Goal: Information Seeking & Learning: Learn about a topic

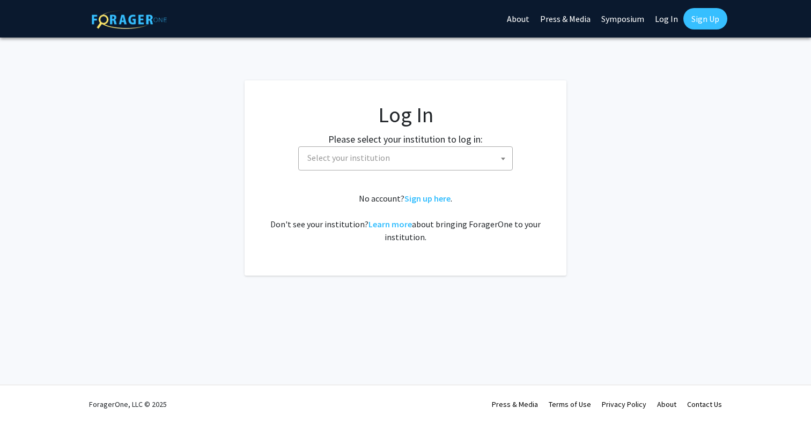
select select
click at [399, 158] on span "Select your institution" at bounding box center [407, 158] width 209 height 22
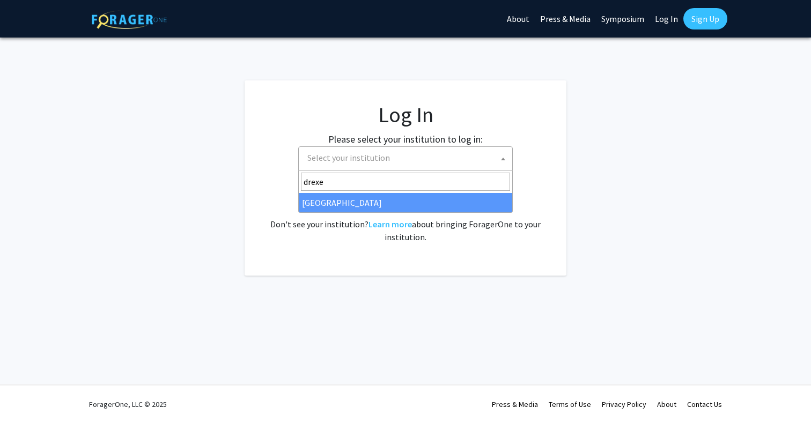
type input "drexe"
select select "6"
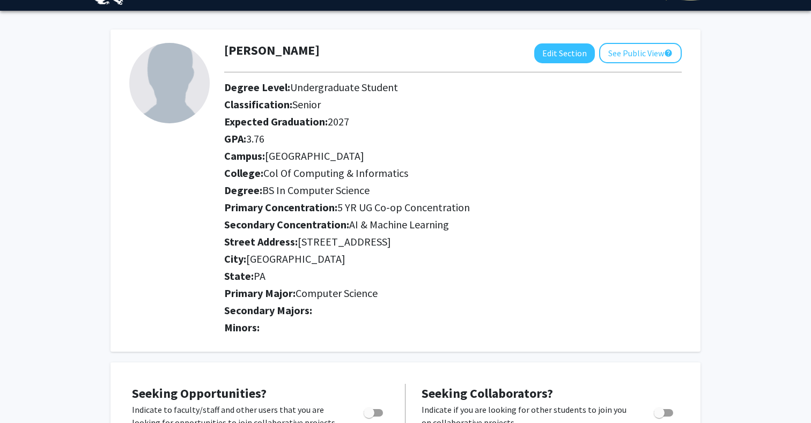
scroll to position [21, 0]
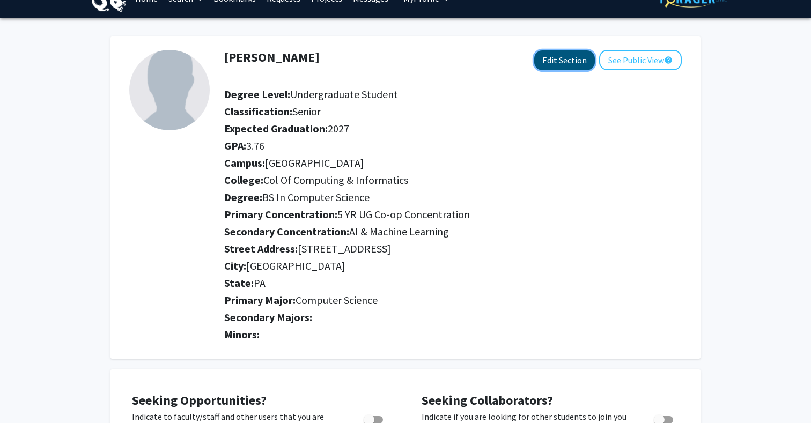
click at [573, 59] on button "Edit Section" at bounding box center [564, 60] width 61 height 20
select select "senior"
select select "University City"
select select "Col of Computing & Informatics"
select select
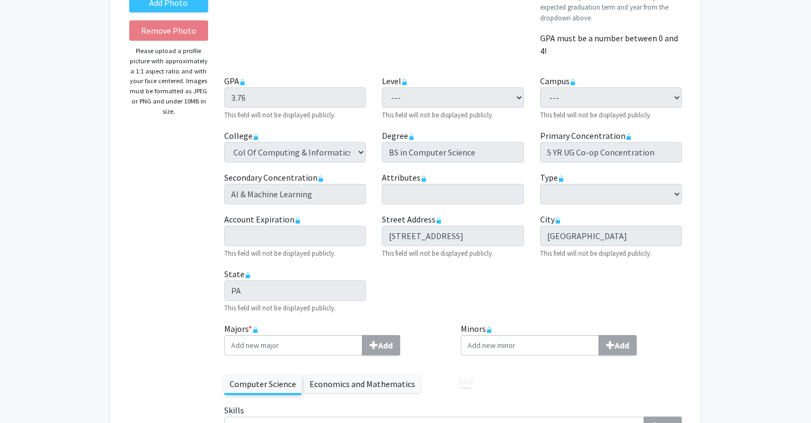
scroll to position [237, 0]
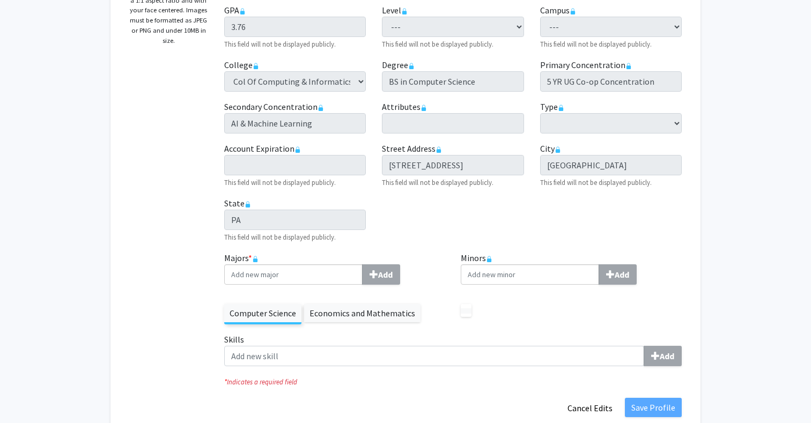
click at [402, 267] on div "Add" at bounding box center [334, 274] width 221 height 20
click at [370, 301] on div "Computer Science Economics and Mathematics" at bounding box center [334, 308] width 221 height 31
click at [370, 310] on label "Economics and Mathematics" at bounding box center [362, 313] width 116 height 18
click at [258, 310] on label "Computer Science" at bounding box center [262, 313] width 77 height 18
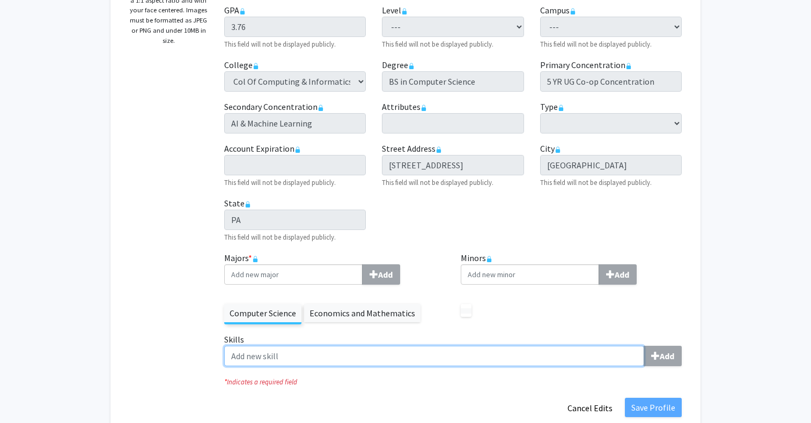
click at [285, 356] on input "Skills Add" at bounding box center [434, 356] width 420 height 20
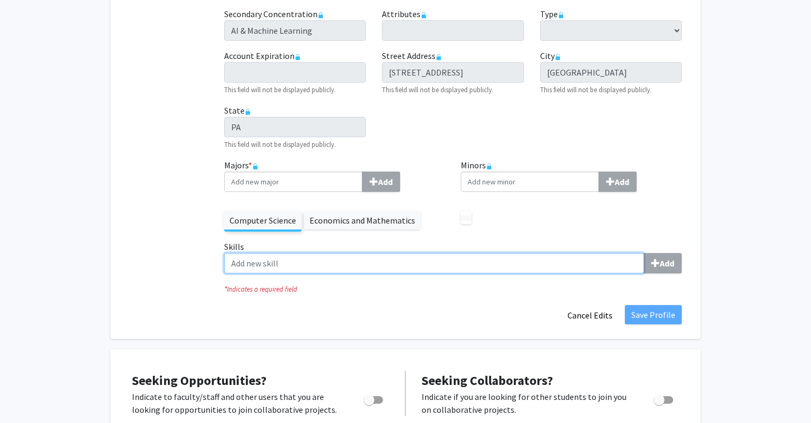
scroll to position [340, 0]
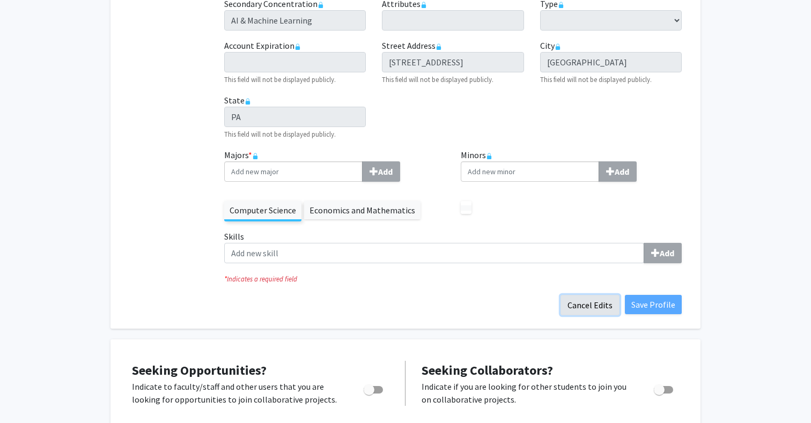
click at [595, 299] on button "Cancel Edits" at bounding box center [590, 305] width 59 height 20
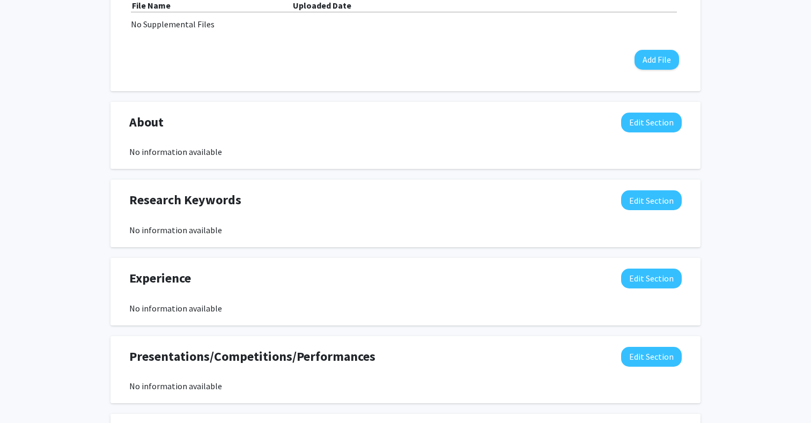
scroll to position [0, 0]
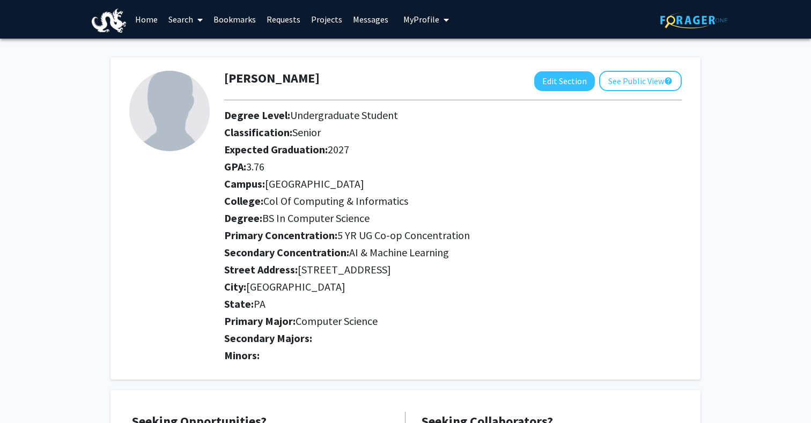
click at [154, 22] on link "Home" at bounding box center [146, 20] width 33 height 38
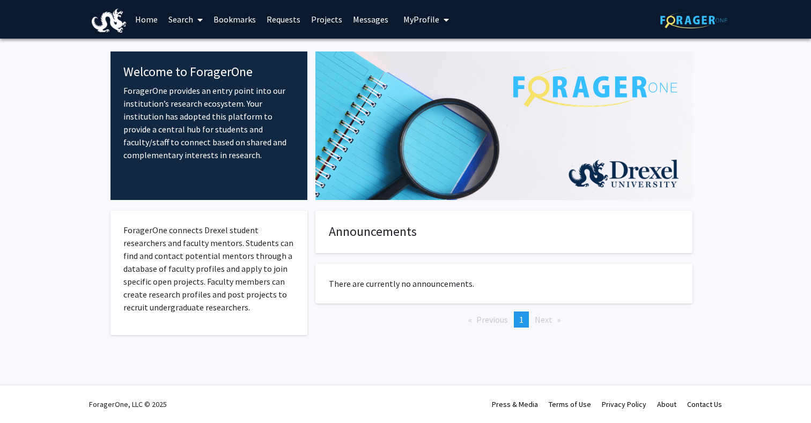
click at [196, 20] on span at bounding box center [198, 20] width 10 height 38
click at [327, 18] on link "Projects" at bounding box center [327, 20] width 42 height 38
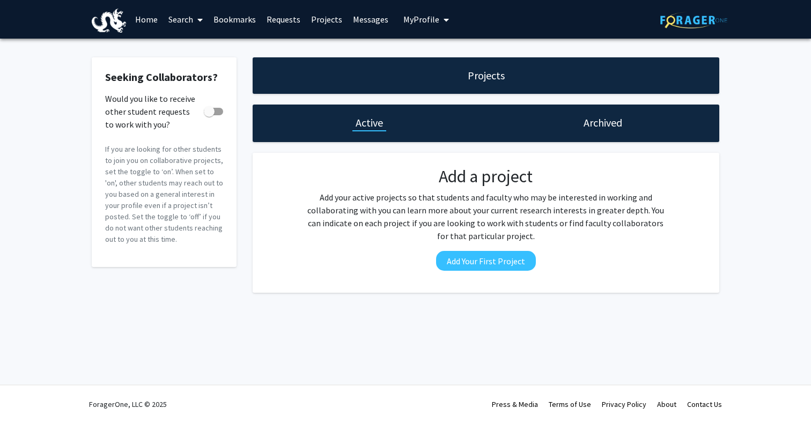
click at [420, 19] on span "My Profile" at bounding box center [421, 19] width 36 height 11
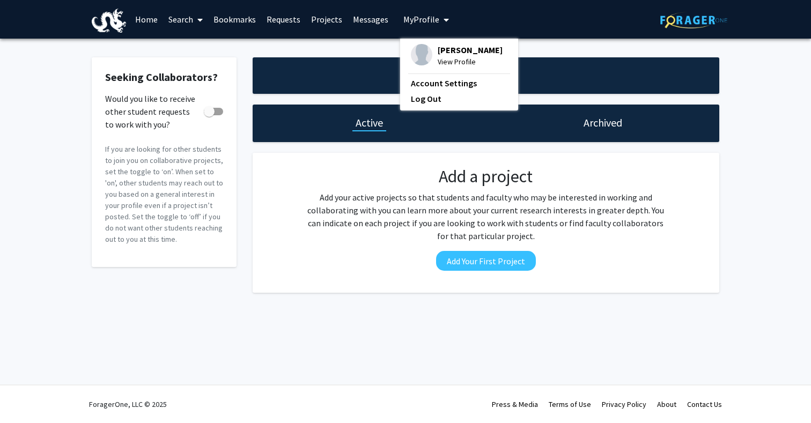
click at [361, 18] on link "Messages" at bounding box center [371, 20] width 46 height 38
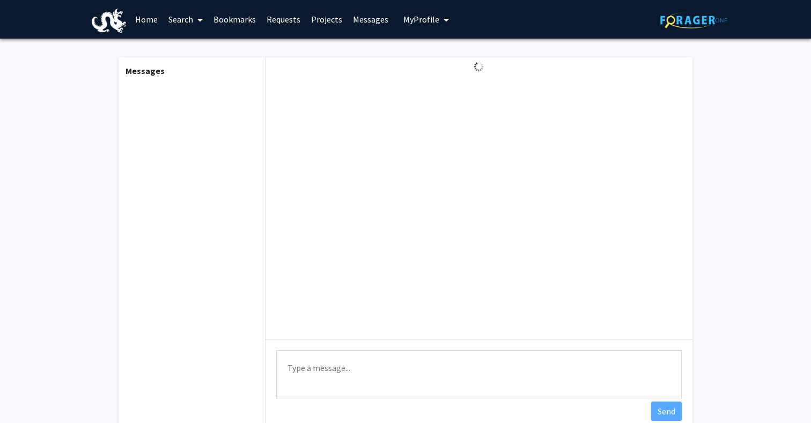
click at [321, 18] on link "Projects" at bounding box center [327, 20] width 42 height 38
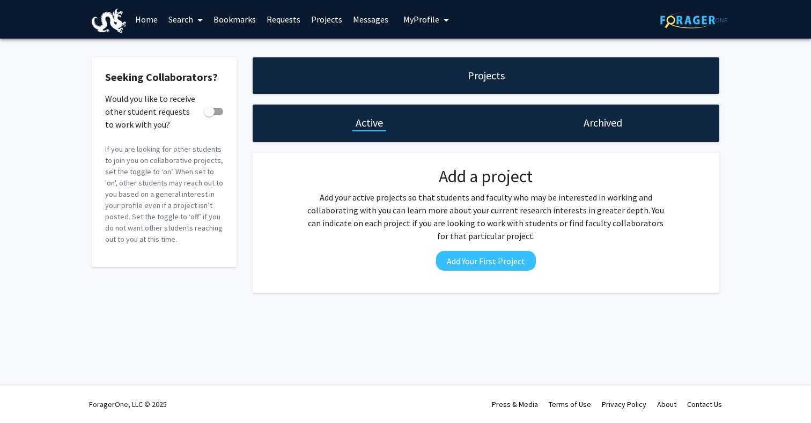
click at [285, 18] on link "Requests" at bounding box center [283, 20] width 45 height 38
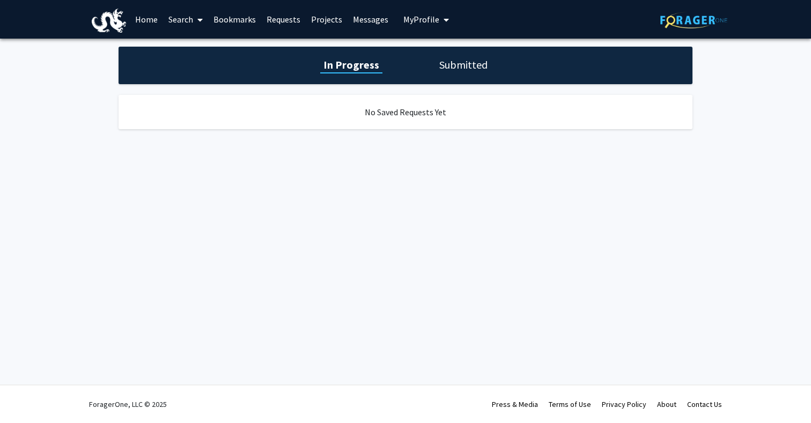
click at [231, 18] on link "Bookmarks" at bounding box center [234, 20] width 53 height 38
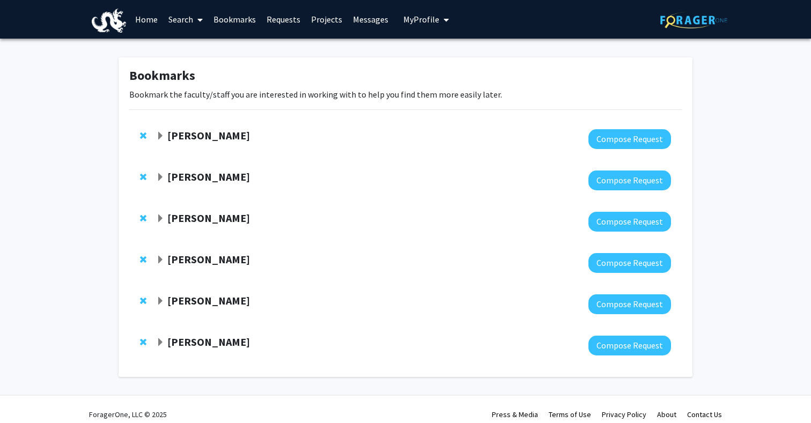
scroll to position [10, 0]
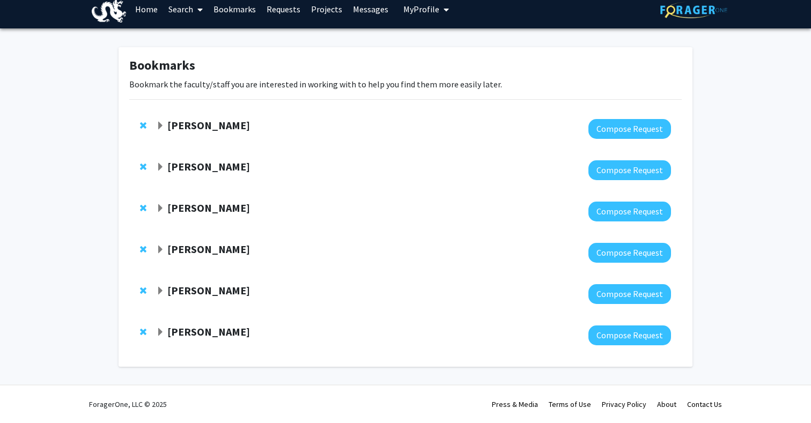
click at [144, 10] on link "Home" at bounding box center [146, 9] width 33 height 38
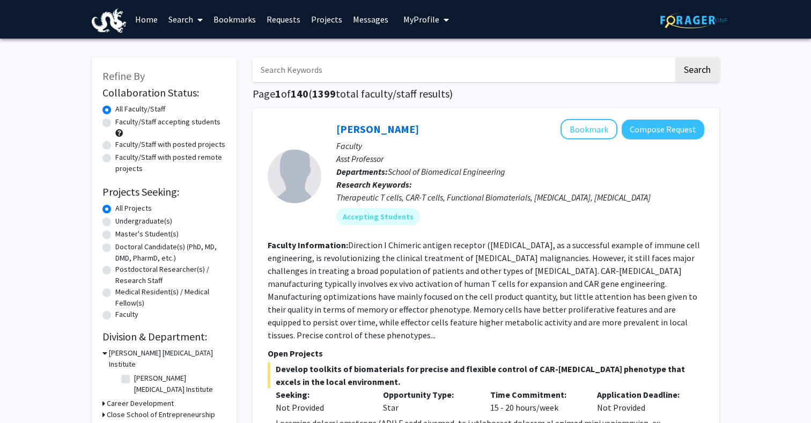
click at [380, 72] on input "Search Keywords" at bounding box center [463, 69] width 421 height 25
type input "vip"
click at [675, 57] on button "Search" at bounding box center [697, 69] width 44 height 25
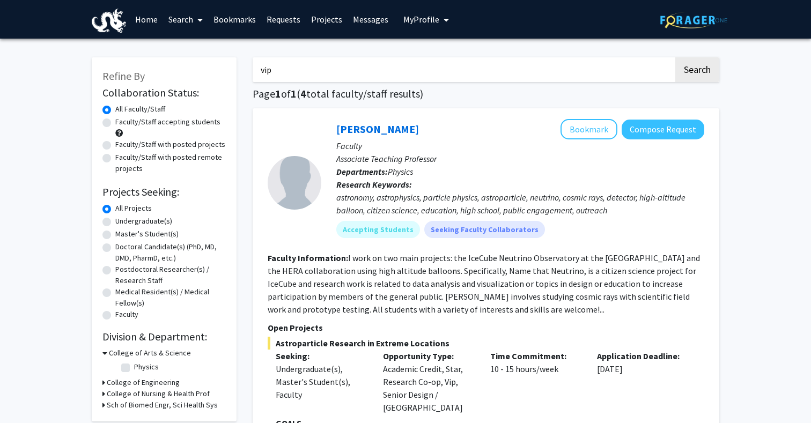
click at [288, 61] on input "vip" at bounding box center [463, 69] width 421 height 25
click at [675, 57] on button "Search" at bounding box center [697, 69] width 44 height 25
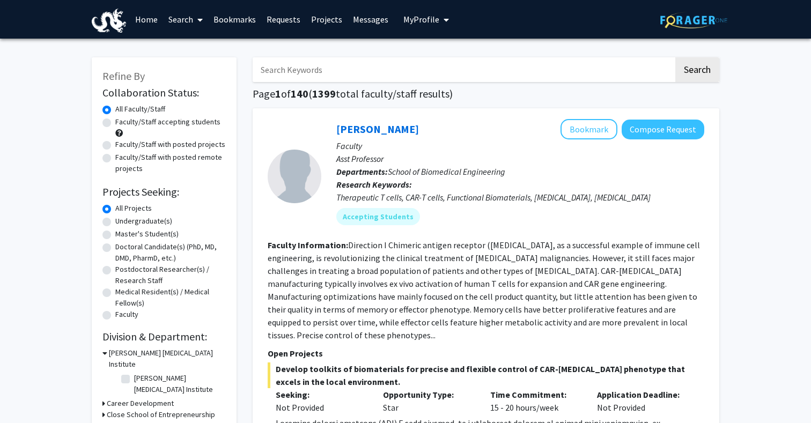
click at [115, 220] on label "Undergraduate(s)" at bounding box center [143, 221] width 57 height 11
click at [115, 220] on input "Undergraduate(s)" at bounding box center [118, 219] width 7 height 7
radio input "true"
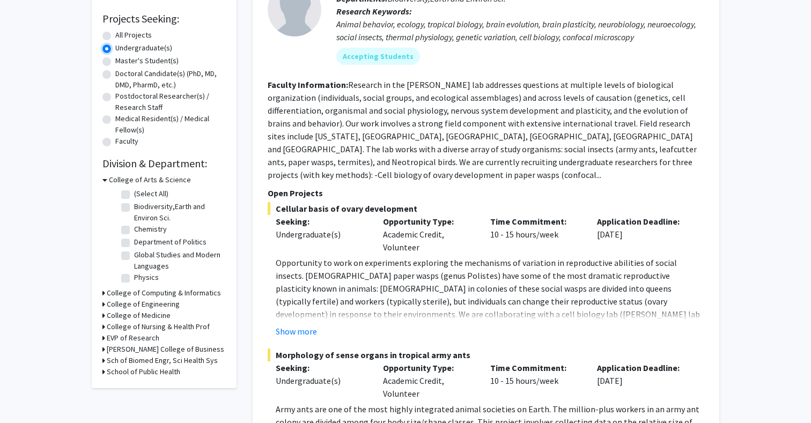
scroll to position [185, 0]
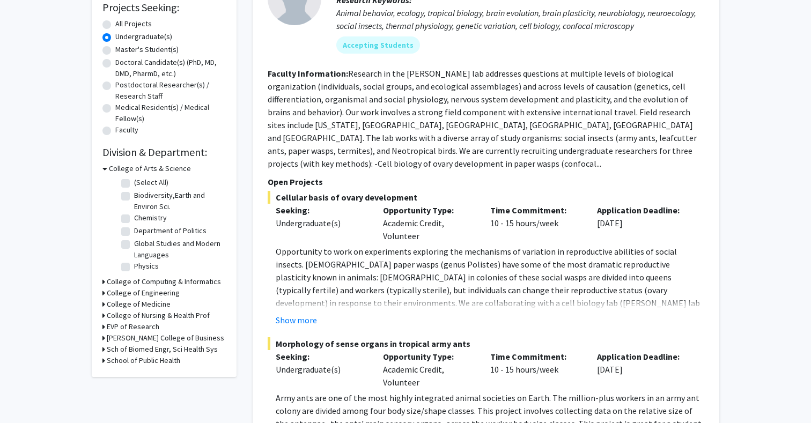
click at [141, 283] on h3 "College of Computing & Informatics" at bounding box center [164, 281] width 114 height 11
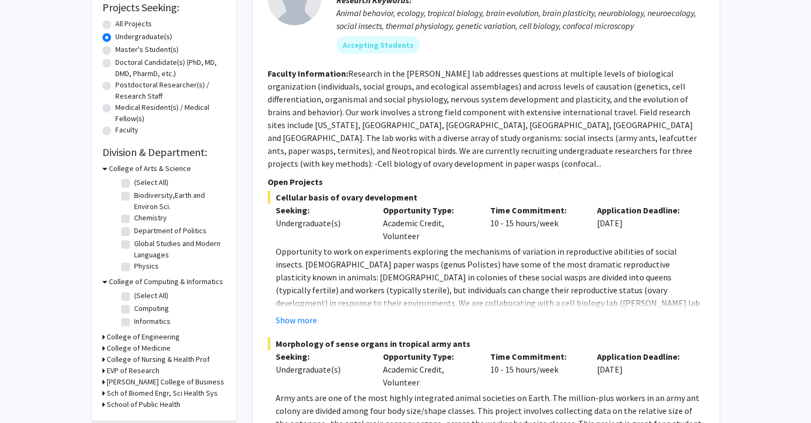
click at [134, 297] on label "(Select All)" at bounding box center [151, 295] width 34 height 11
click at [134, 297] on input "(Select All)" at bounding box center [137, 293] width 7 height 7
checkbox input "true"
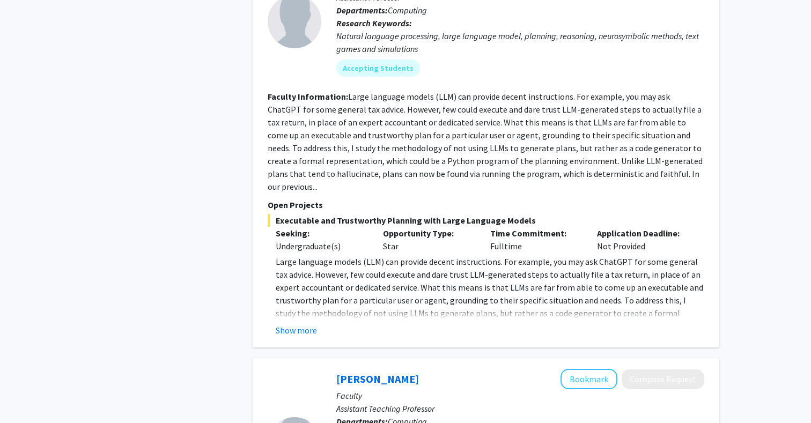
scroll to position [575, 0]
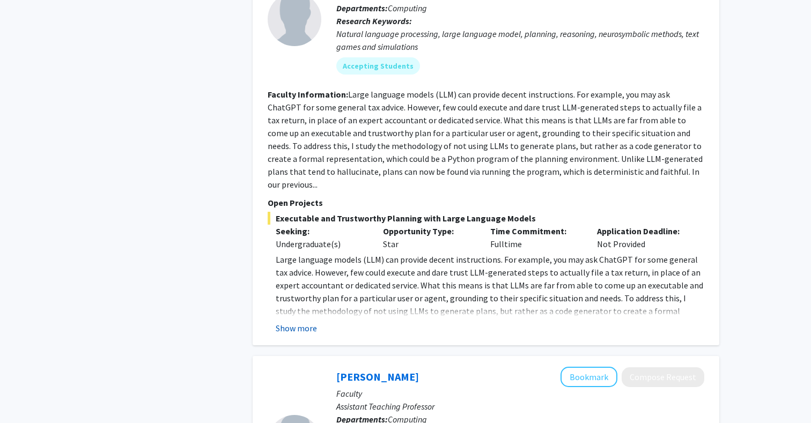
click at [288, 322] on button "Show more" at bounding box center [296, 328] width 41 height 13
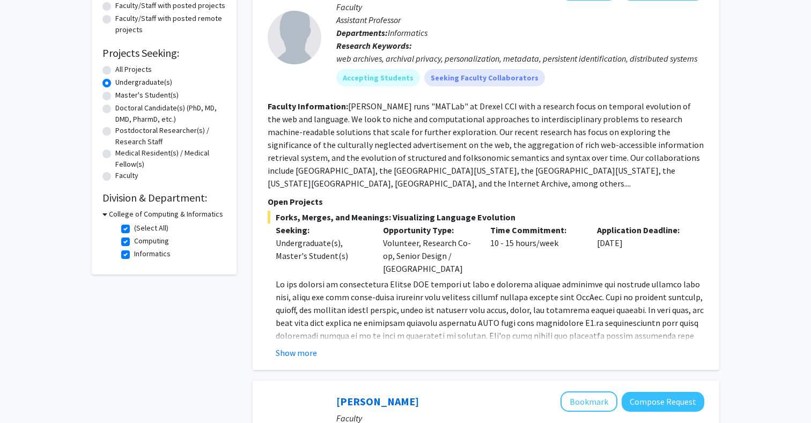
scroll to position [142, 0]
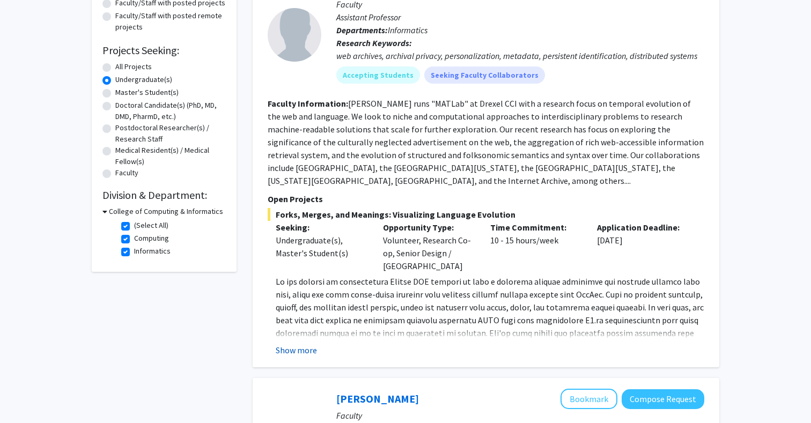
click at [305, 347] on button "Show more" at bounding box center [296, 350] width 41 height 13
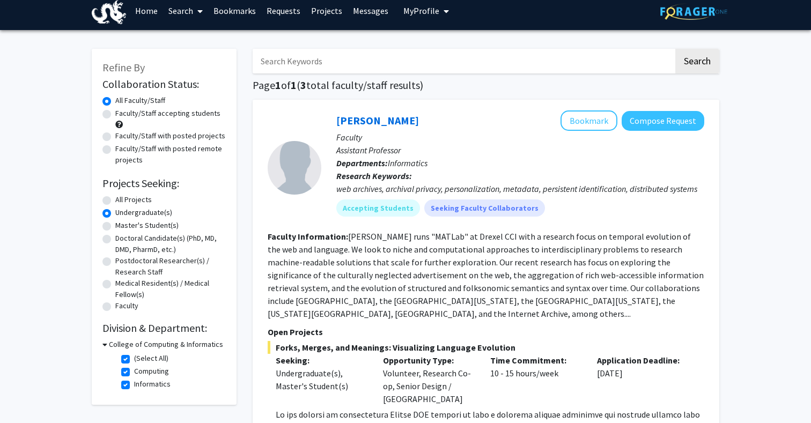
scroll to position [3, 0]
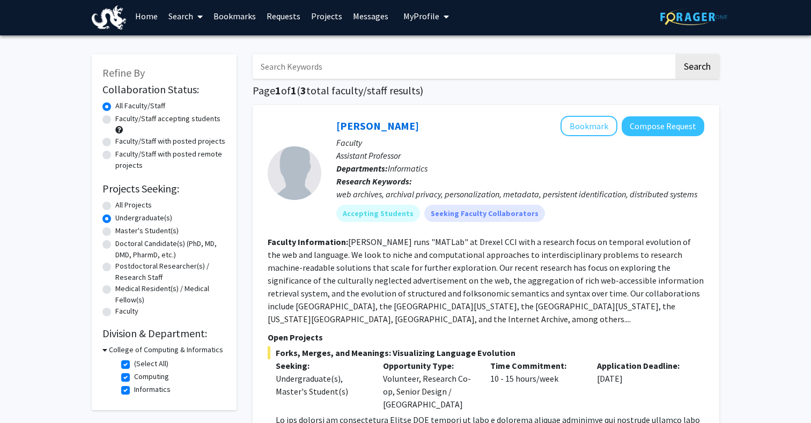
click at [423, 285] on fg-read-more "Dr. Kelly runs "MATLab" at Drexel CCI with a research focus on temporal evoluti…" at bounding box center [486, 281] width 436 height 88
click at [115, 201] on label "All Projects" at bounding box center [133, 205] width 36 height 11
click at [115, 201] on input "All Projects" at bounding box center [118, 203] width 7 height 7
radio input "true"
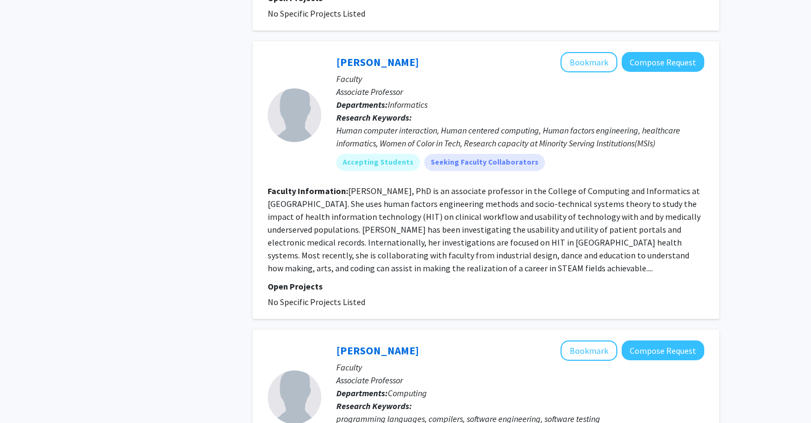
scroll to position [2925, 0]
